Goal: Information Seeking & Learning: Understand process/instructions

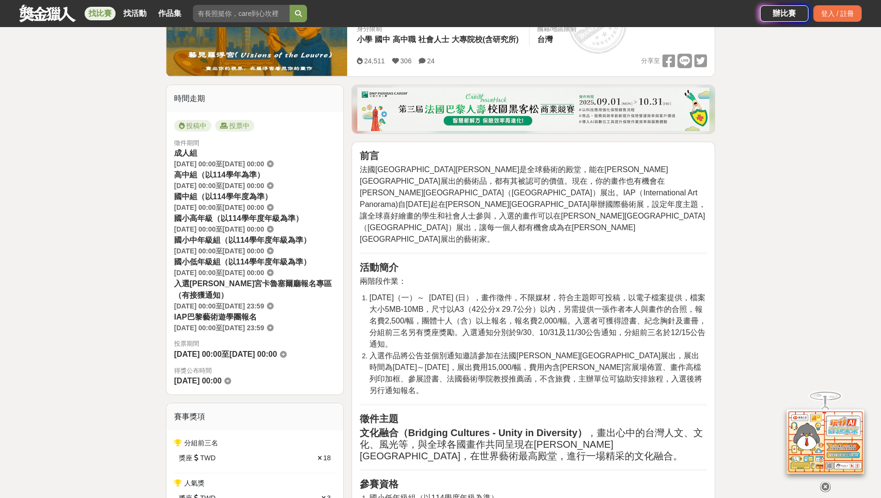
scroll to position [183, 0]
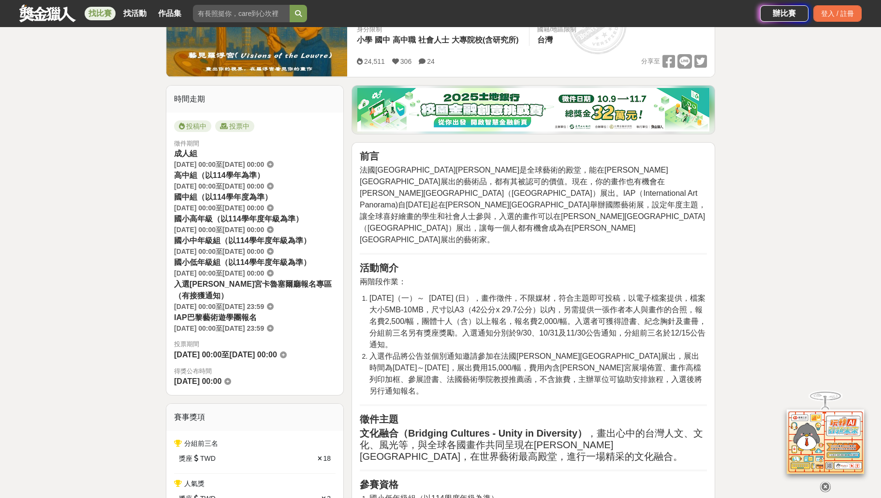
drag, startPoint x: 176, startPoint y: 231, endPoint x: 289, endPoint y: 232, distance: 112.1
click at [289, 232] on div "國小高年級（以114學年度年級為準） [DATE] 00:00 至 [DATE] 00:00" at bounding box center [254, 224] width 161 height 22
click at [274, 230] on icon at bounding box center [270, 229] width 7 height 7
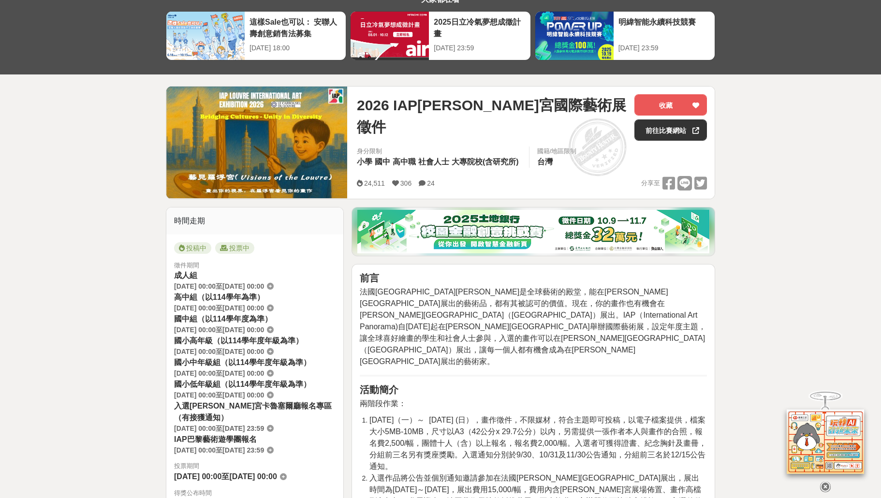
scroll to position [0, 0]
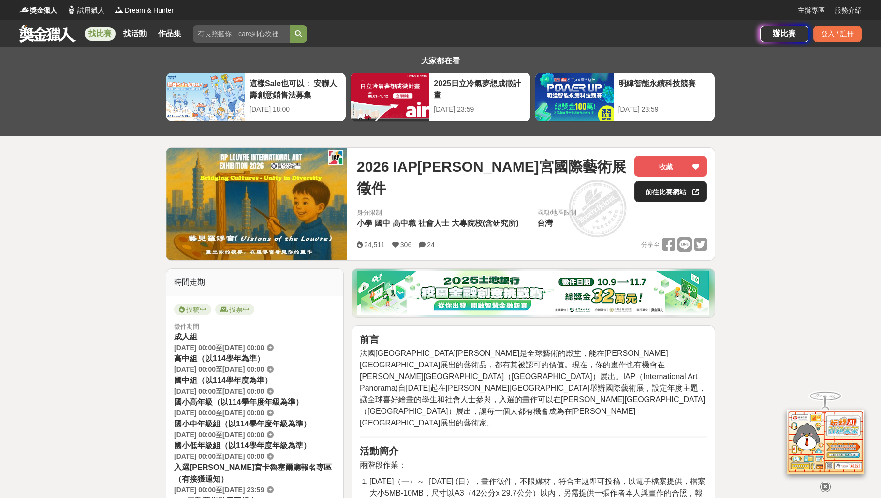
click at [653, 191] on link "前往比賽網站" at bounding box center [670, 191] width 73 height 21
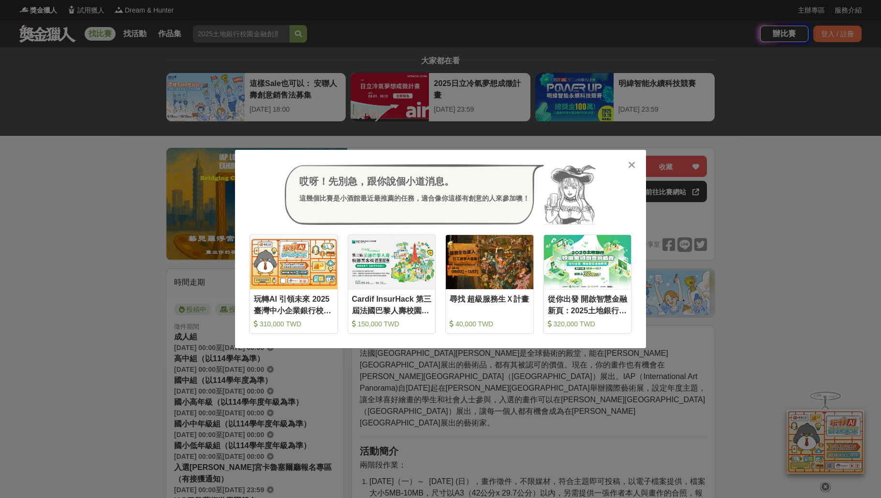
click at [630, 162] on icon at bounding box center [631, 165] width 7 height 10
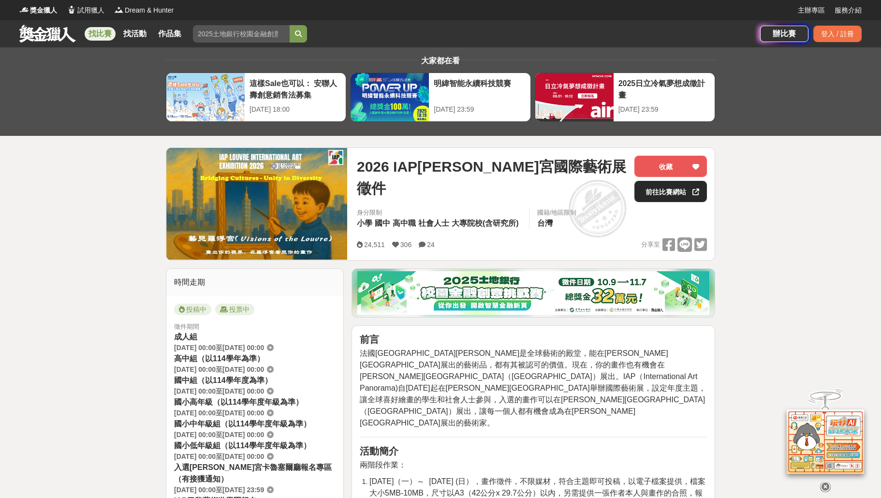
click at [686, 190] on link "前往比賽網站" at bounding box center [670, 191] width 73 height 21
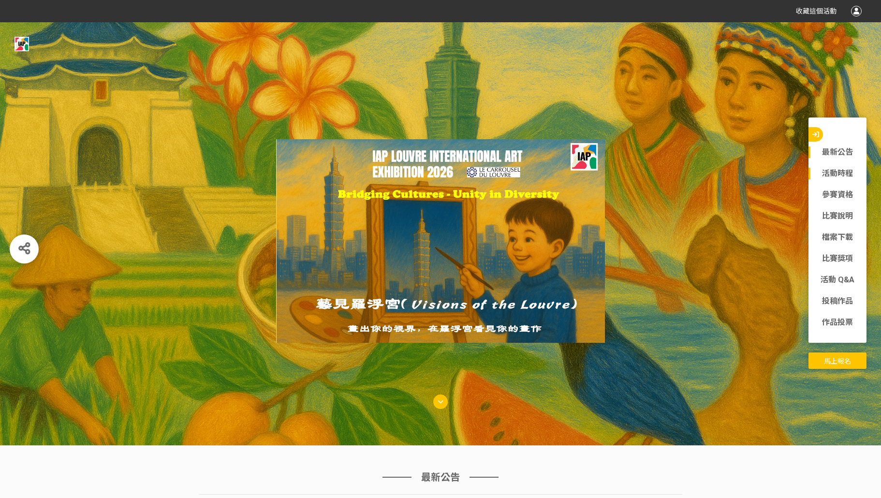
click at [834, 174] on link "活動時程" at bounding box center [837, 174] width 58 height 12
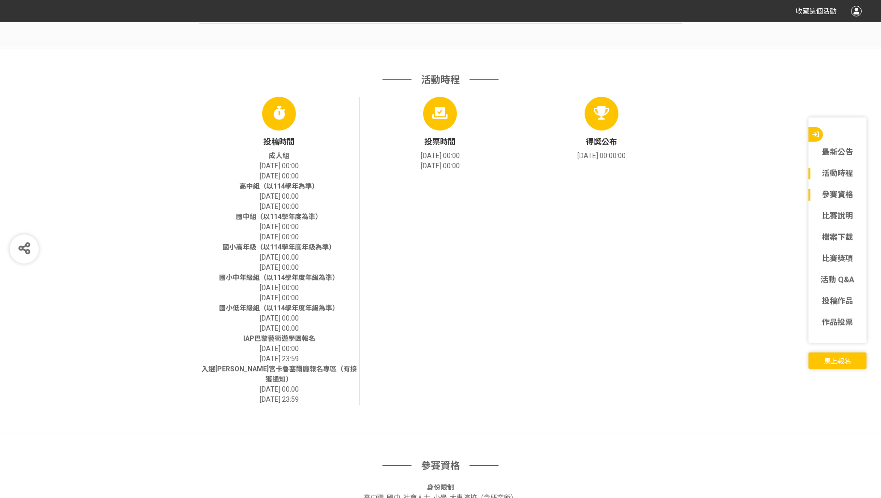
scroll to position [646, 0]
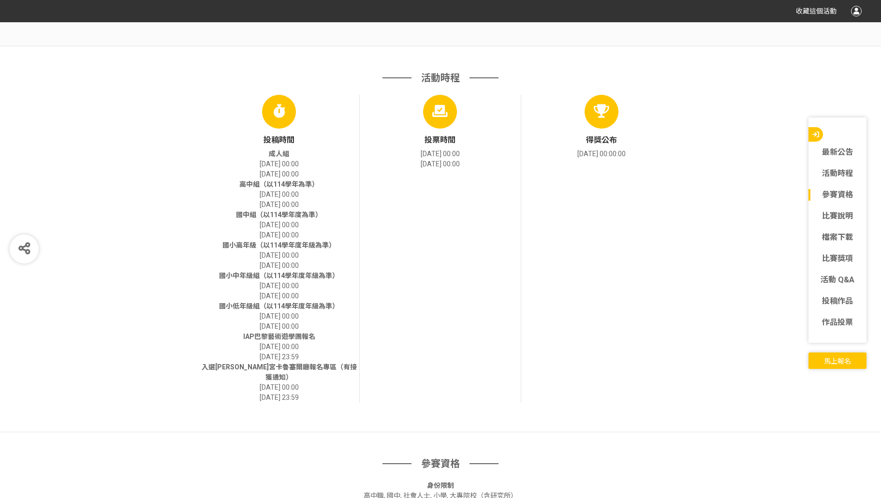
drag, startPoint x: 253, startPoint y: 267, endPoint x: 305, endPoint y: 267, distance: 51.2
click at [299, 267] on span "[DATE] 00:00" at bounding box center [279, 266] width 39 height 8
click at [327, 267] on div "國小高年級（以114學年度年級為準） 2025-06-09 00:00 2025-11-10 00:00" at bounding box center [279, 255] width 160 height 30
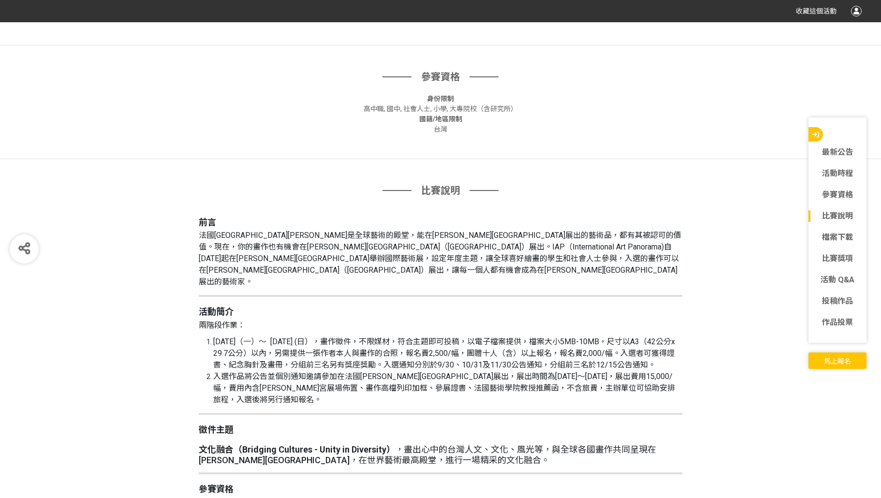
scroll to position [1035, 0]
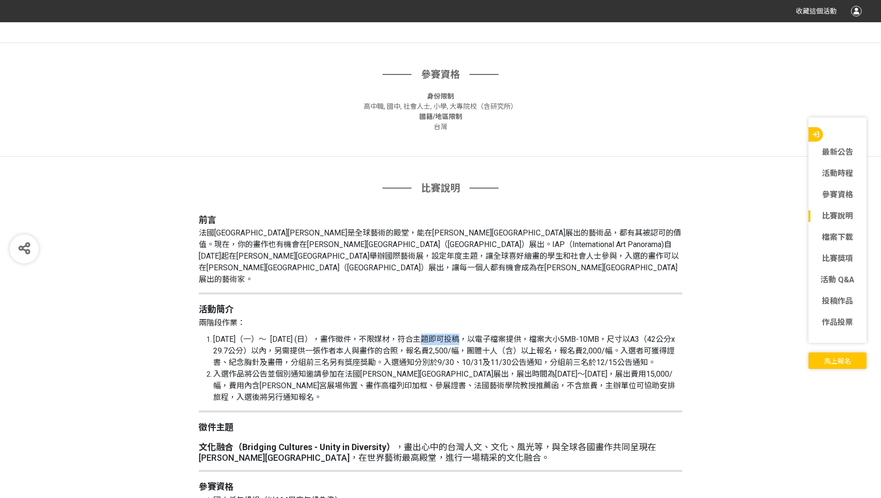
drag, startPoint x: 386, startPoint y: 307, endPoint x: 426, endPoint y: 308, distance: 40.1
click at [426, 334] on span "[DATE]（一）～ [DATE] (日），畫作徵件，不限媒材，符合主題即可投稿，以電子檔案提供，檔案大小5MB-10MB，尺寸以A3（42公分x 29.7公…" at bounding box center [444, 350] width 462 height 32
drag, startPoint x: 495, startPoint y: 305, endPoint x: 548, endPoint y: 301, distance: 53.3
click at [548, 334] on span "[DATE]（一）～ [DATE] (日），畫作徵件，不限媒材，符合主題即可投稿，以電子檔案提供，檔案大小5MB-10MB，尺寸以A3（42公分x 29.7公…" at bounding box center [444, 350] width 462 height 32
drag, startPoint x: 416, startPoint y: 329, endPoint x: 568, endPoint y: 324, distance: 152.8
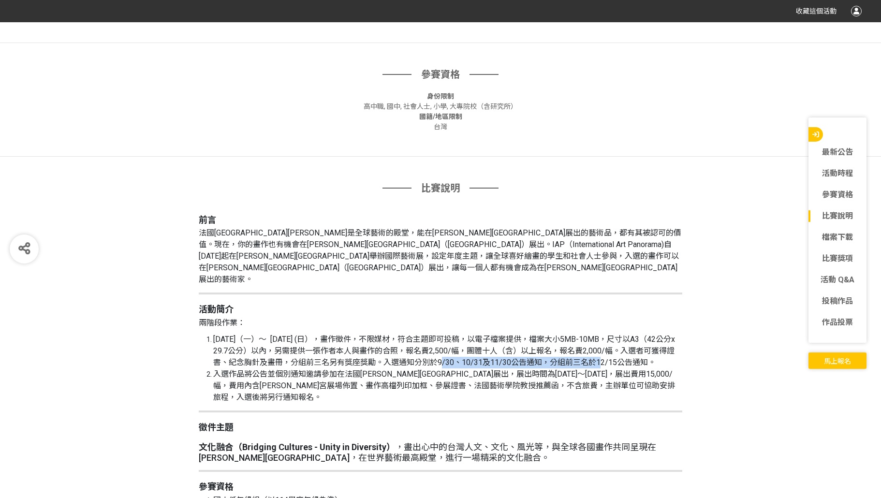
click at [568, 334] on span "[DATE]（一）～ [DATE] (日），畫作徵件，不限媒材，符合主題即可投稿，以電子檔案提供，檔案大小5MB-10MB，尺寸以A3（42公分x 29.7公…" at bounding box center [444, 350] width 462 height 32
drag, startPoint x: 577, startPoint y: 327, endPoint x: 589, endPoint y: 336, distance: 14.5
click at [589, 336] on li "[DATE]（一）～ [DATE] (日），畫作徵件，不限媒材，符合主題即可投稿，以電子檔案提供，檔案大小5MB-10MB，尺寸以A3（42公分x 29.7公…" at bounding box center [447, 351] width 469 height 35
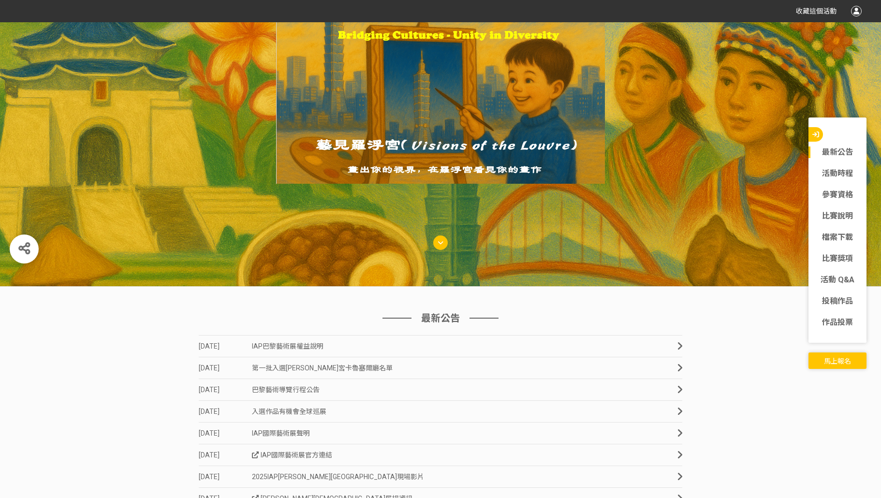
scroll to position [0, 0]
